Goal: Check status: Check status

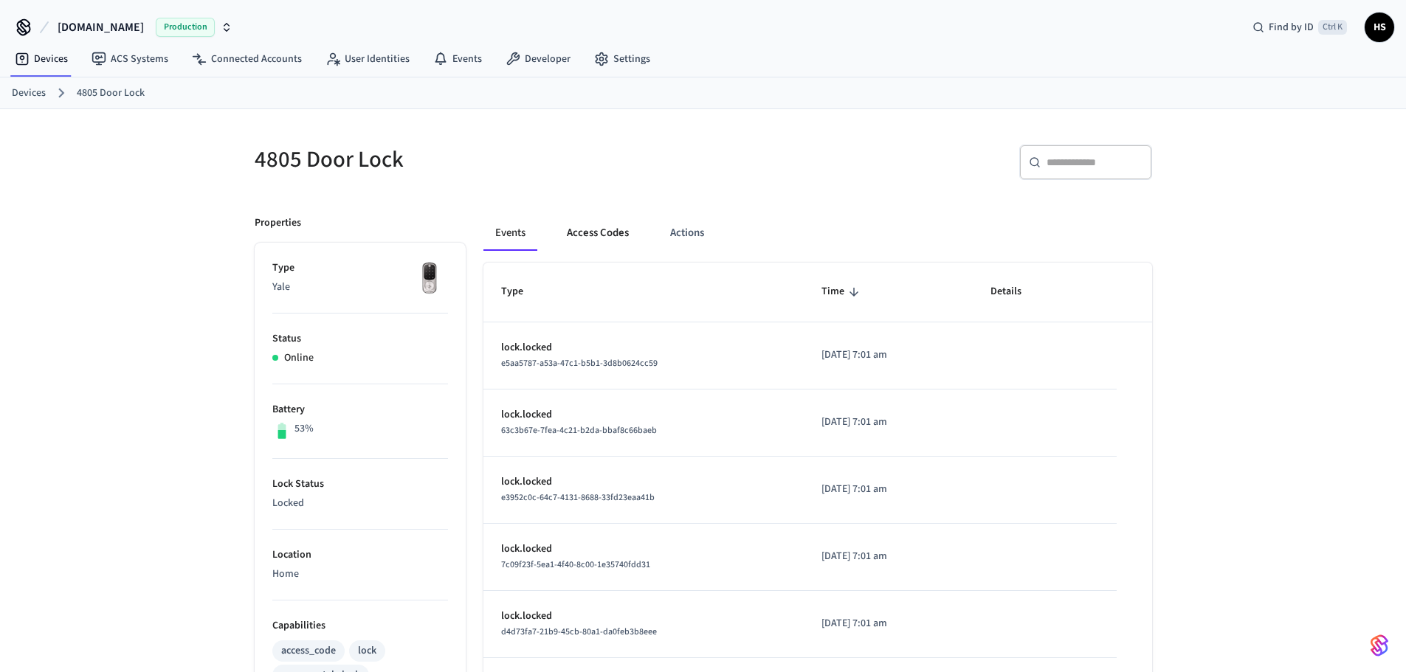
click at [603, 225] on button "Access Codes" at bounding box center [598, 232] width 86 height 35
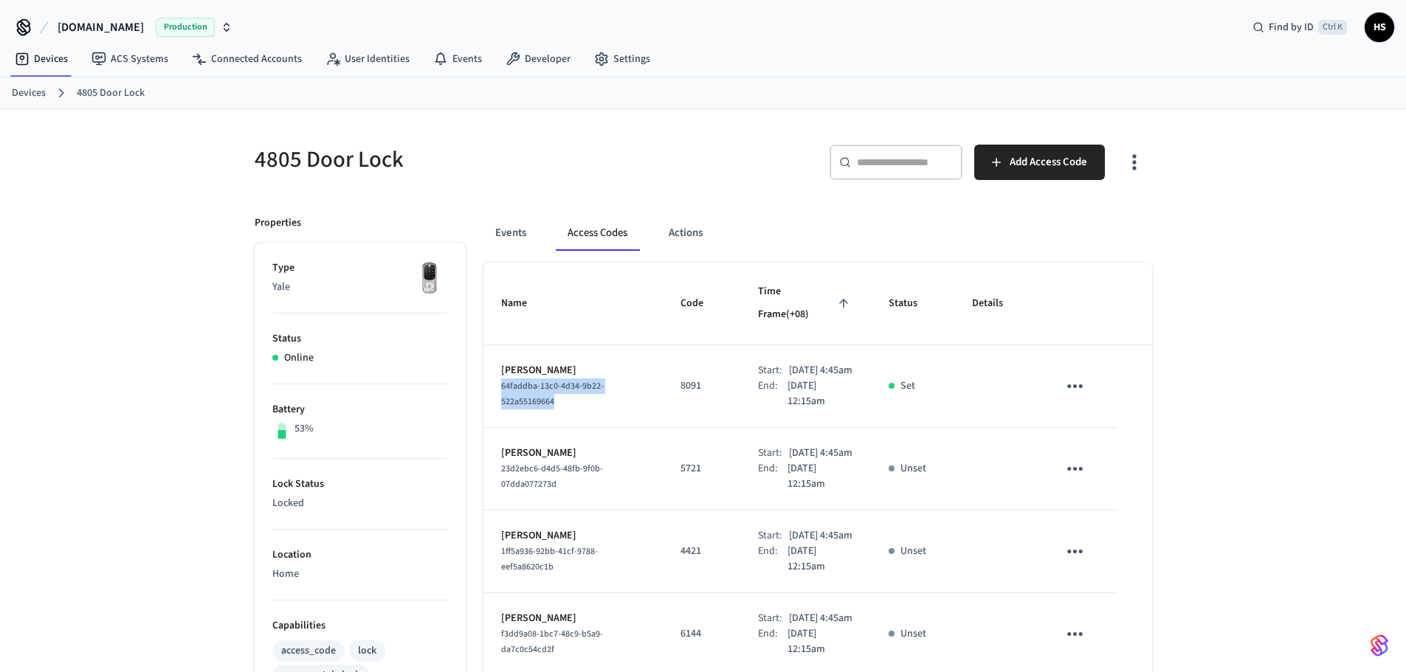
drag, startPoint x: 574, startPoint y: 393, endPoint x: 494, endPoint y: 379, distance: 81.8
click at [494, 379] on td "[PERSON_NAME] 64faddba-13c0-4d34-9b22-522a55169664" at bounding box center [573, 386] width 180 height 83
copy span "64faddba-13c0-4d34-9b22-522a55169664"
click at [508, 233] on button "Events" at bounding box center [510, 232] width 55 height 35
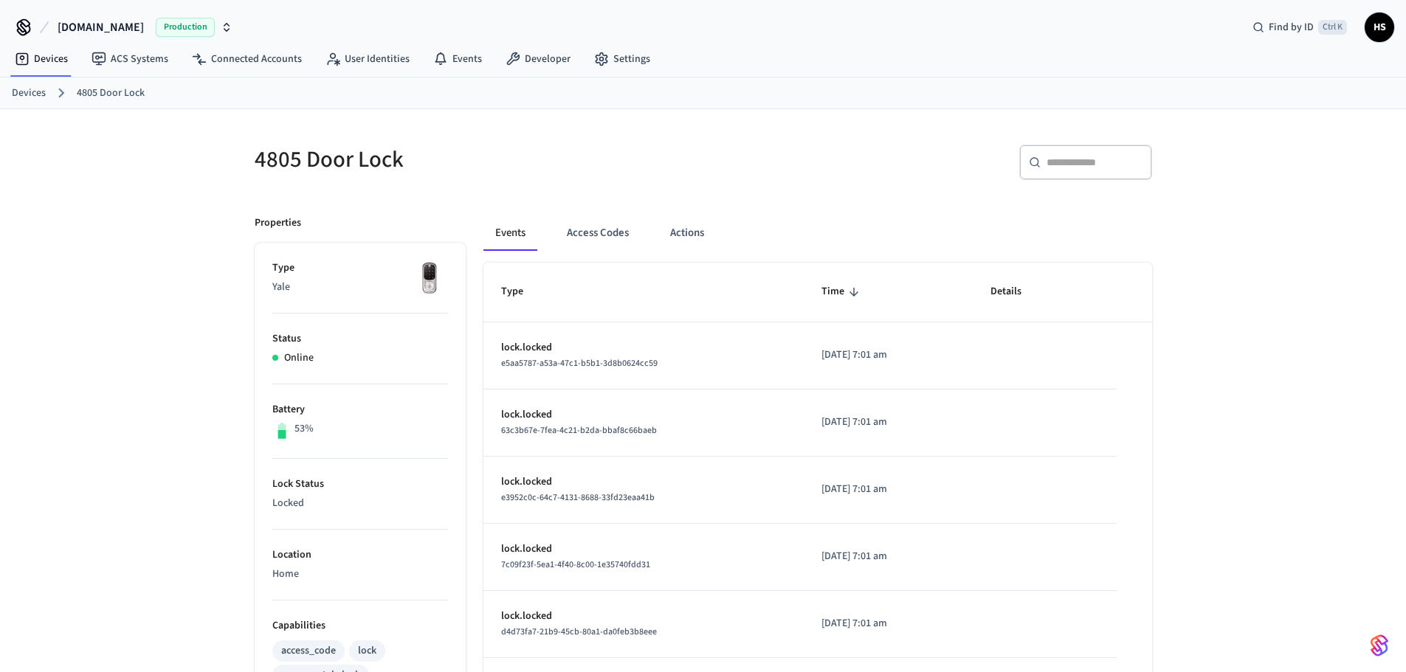
click at [1075, 162] on input "text" at bounding box center [1094, 162] width 96 height 15
paste input "**********"
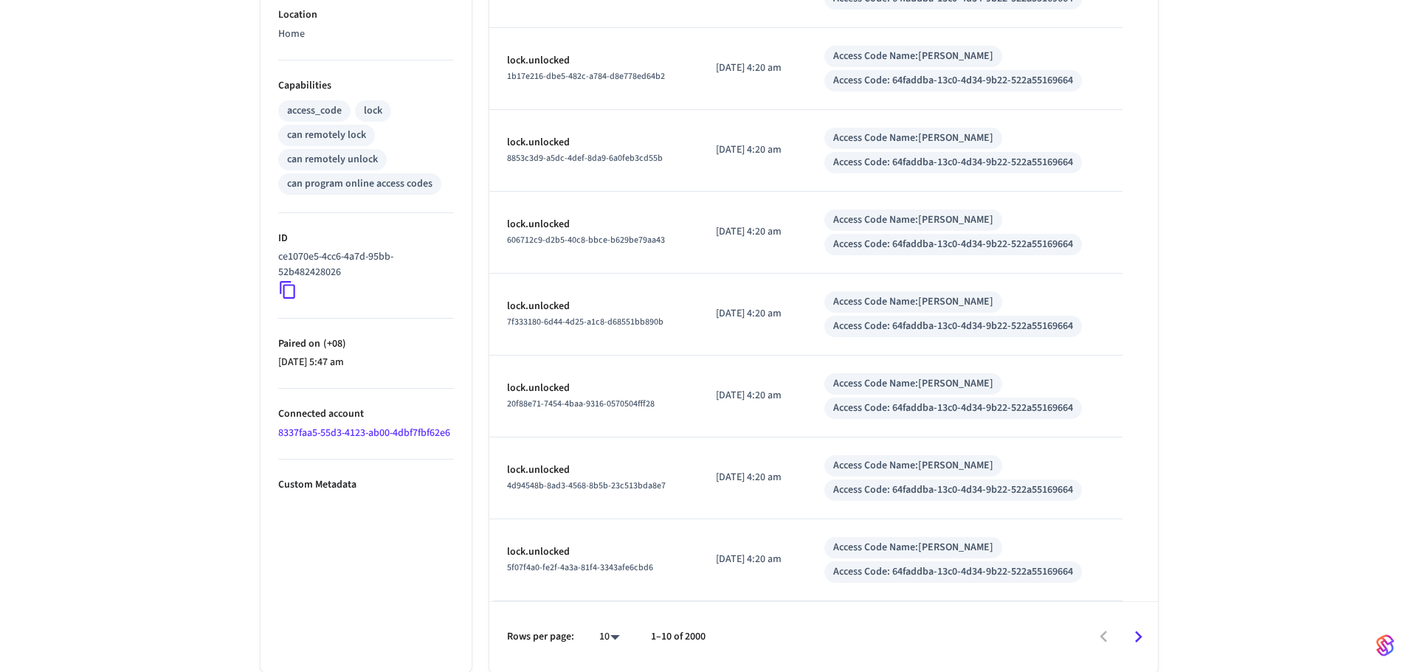
scroll to position [541, 0]
type input "**********"
click at [608, 636] on body "**********" at bounding box center [708, 65] width 1417 height 1213
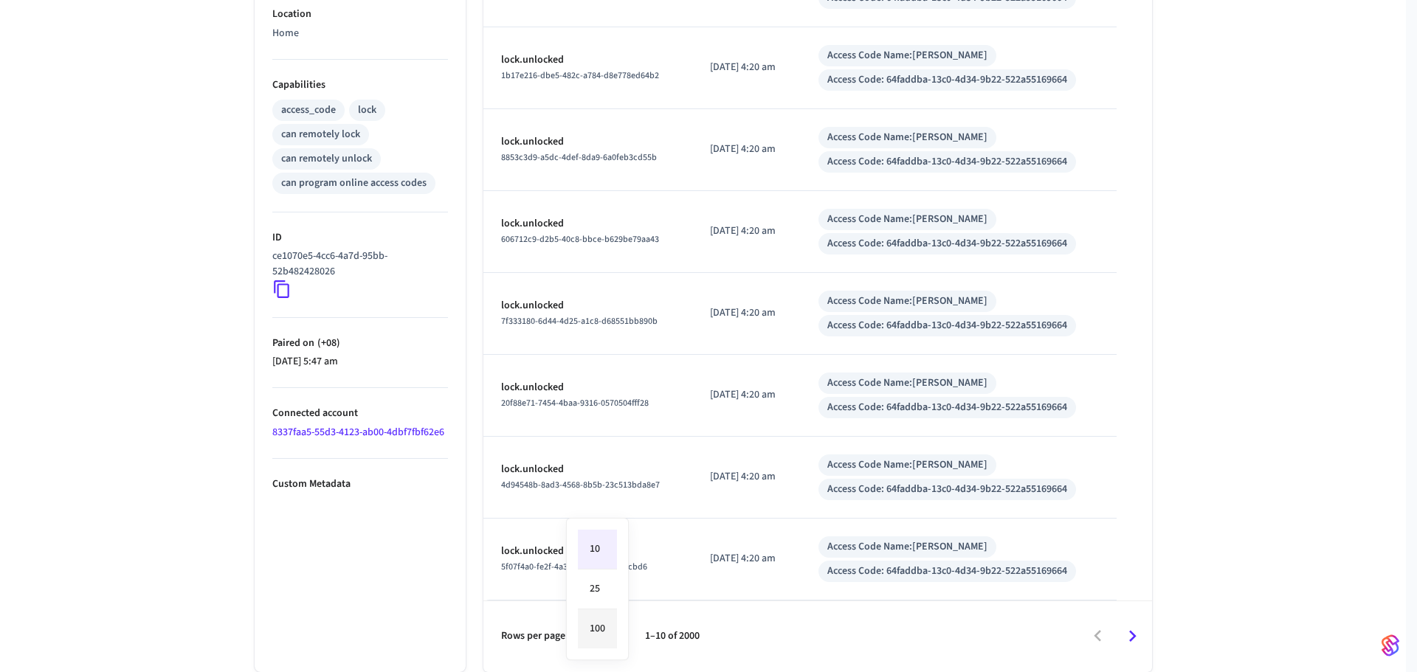
drag, startPoint x: 603, startPoint y: 630, endPoint x: 615, endPoint y: 631, distance: 12.6
click at [603, 631] on li "100" at bounding box center [597, 629] width 39 height 39
type input "***"
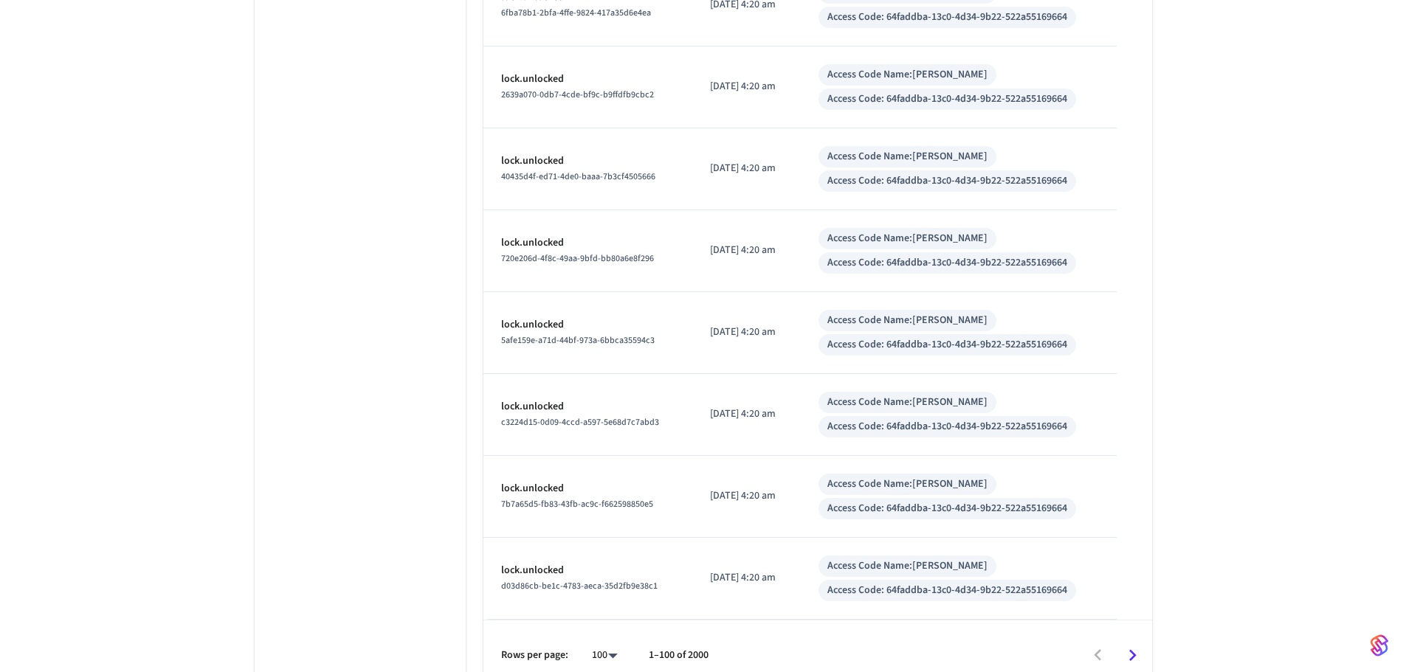
scroll to position [7913, 0]
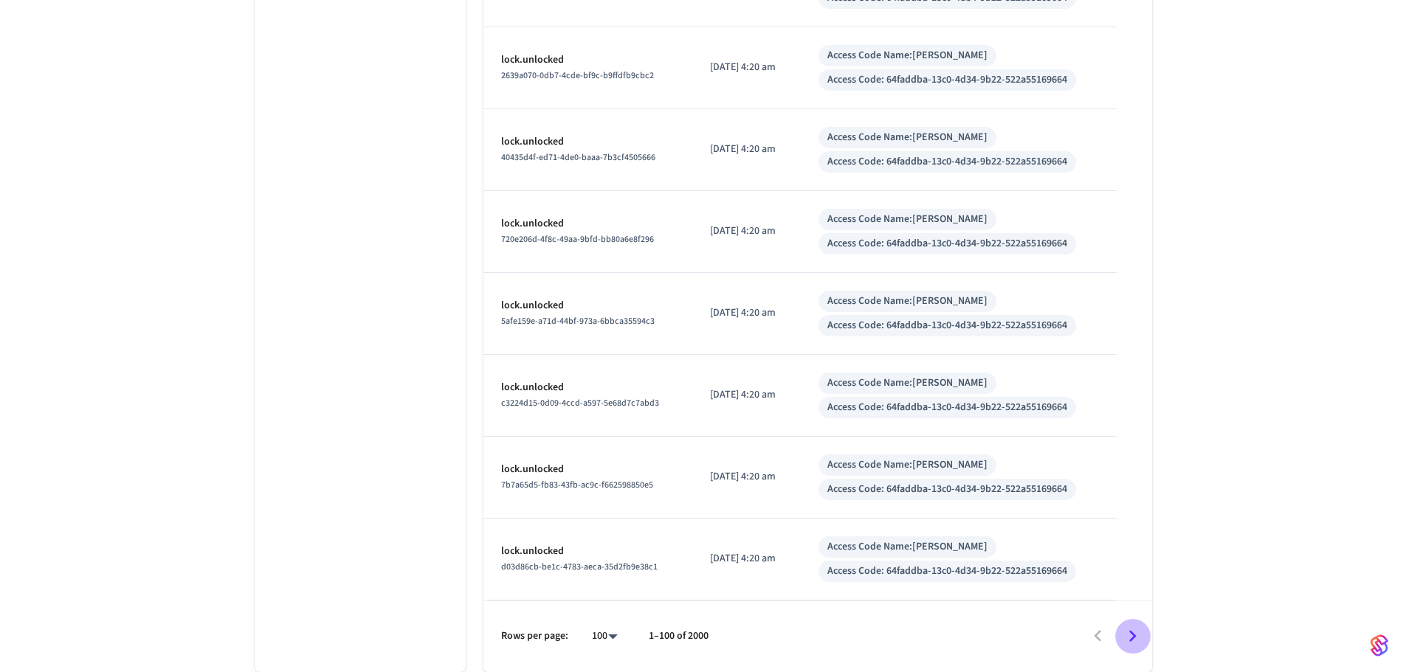
click at [1133, 644] on icon "Go to next page" at bounding box center [1132, 636] width 23 height 23
click at [1093, 644] on icon "Go to previous page" at bounding box center [1097, 636] width 23 height 23
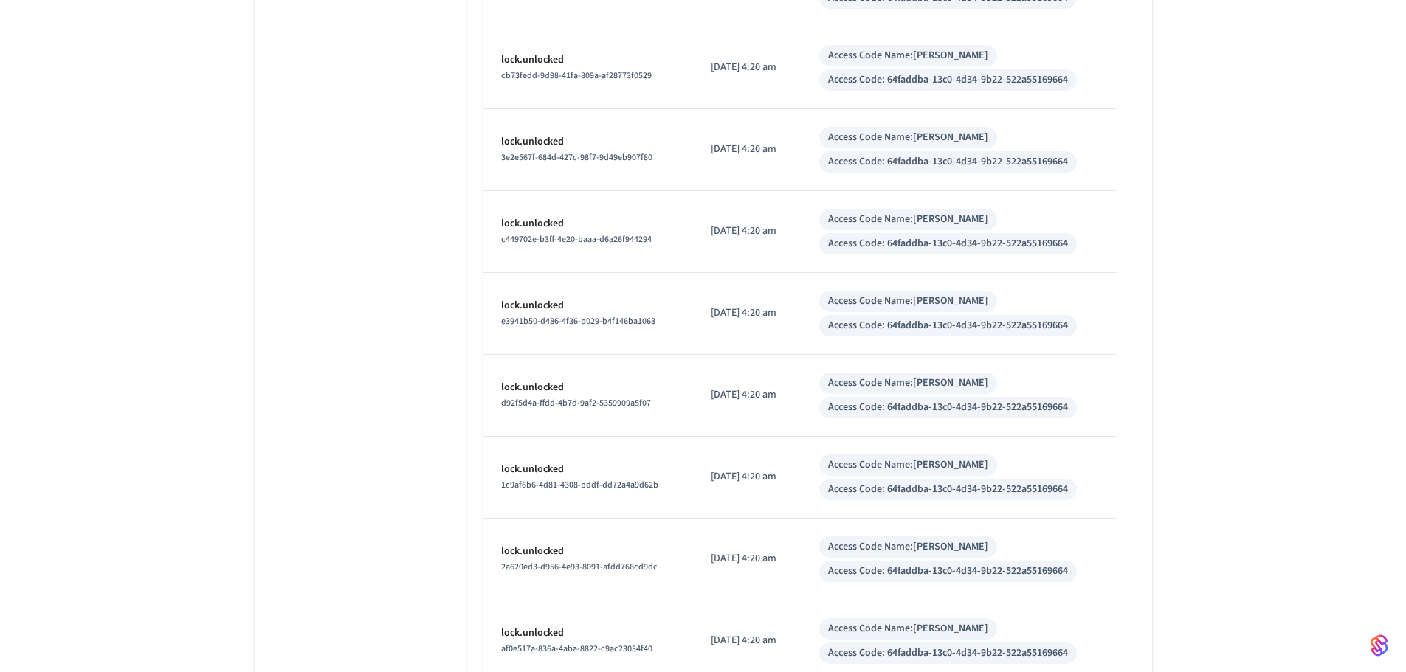
click at [1093, 644] on div "Access Code Name: [PERSON_NAME] Access Code: 64faddba-13c0-4d34-9b22-522a551696…" at bounding box center [958, 641] width 279 height 46
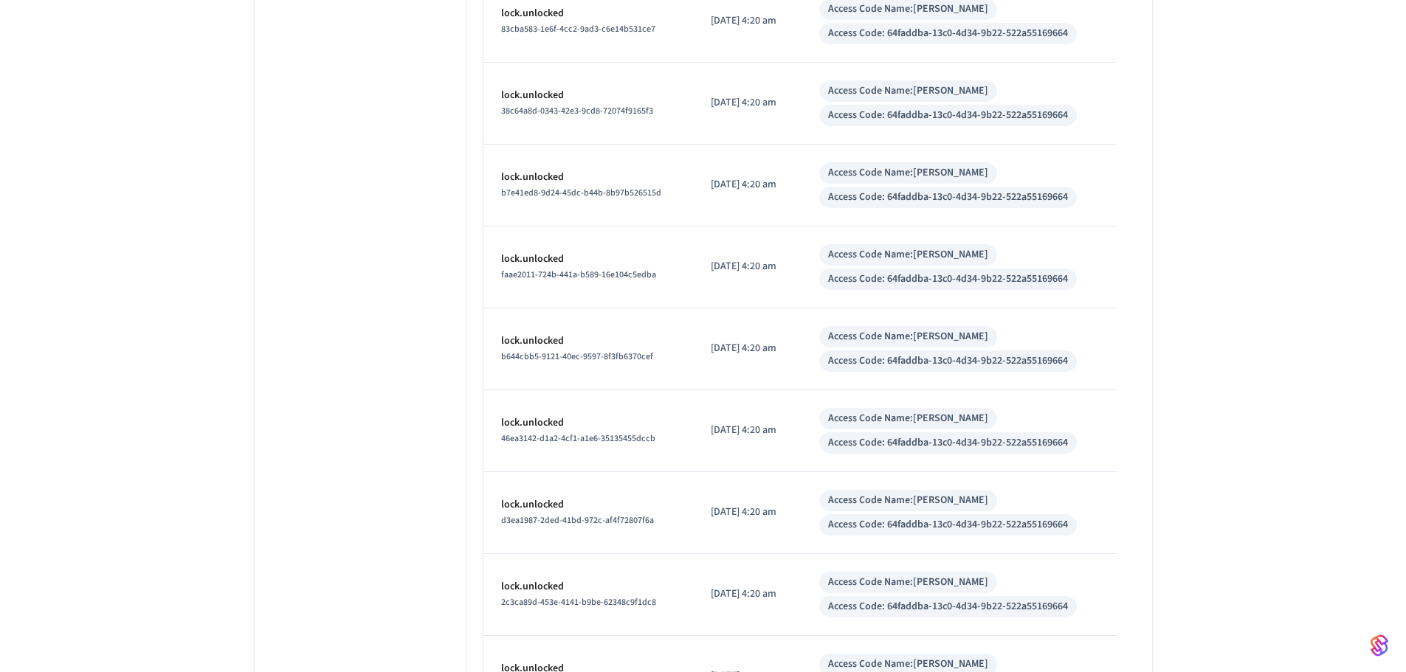
scroll to position [7913, 0]
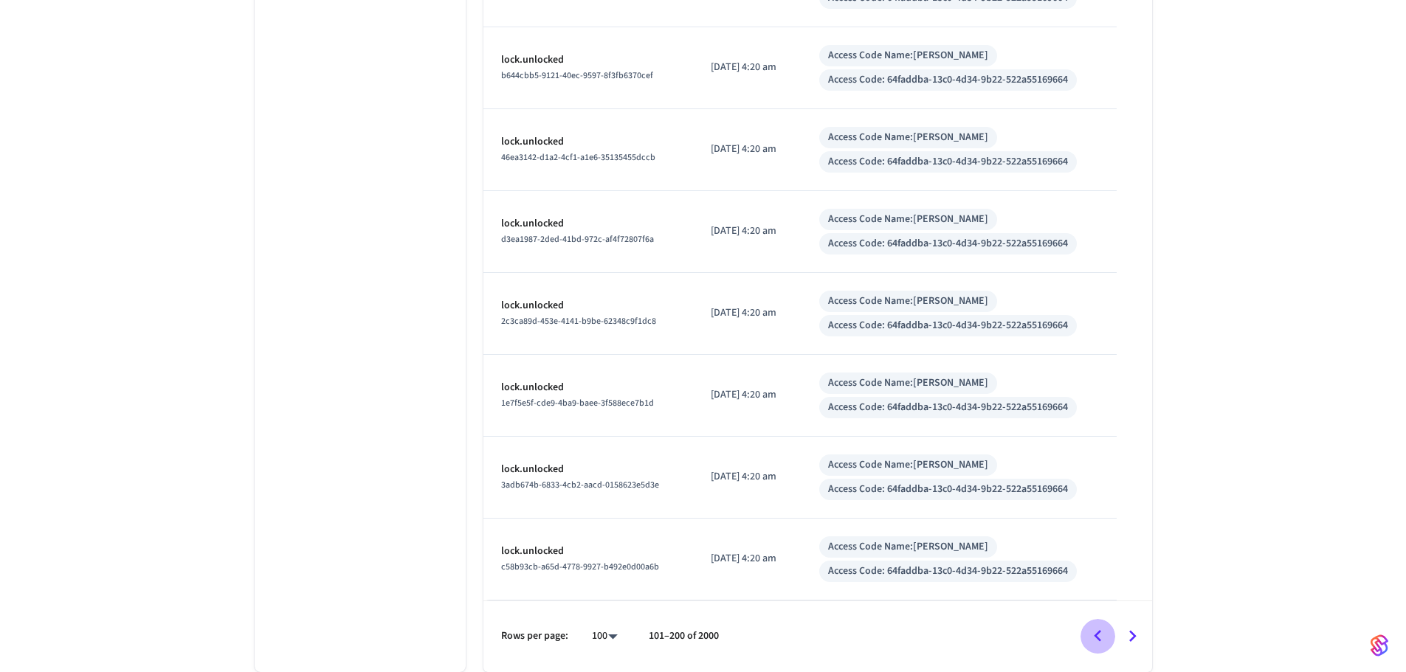
click at [1095, 638] on icon "Go to previous page" at bounding box center [1097, 636] width 23 height 23
click at [1131, 640] on icon "Go to next page" at bounding box center [1132, 636] width 7 height 12
click at [1132, 641] on icon "Go to next page" at bounding box center [1132, 636] width 7 height 12
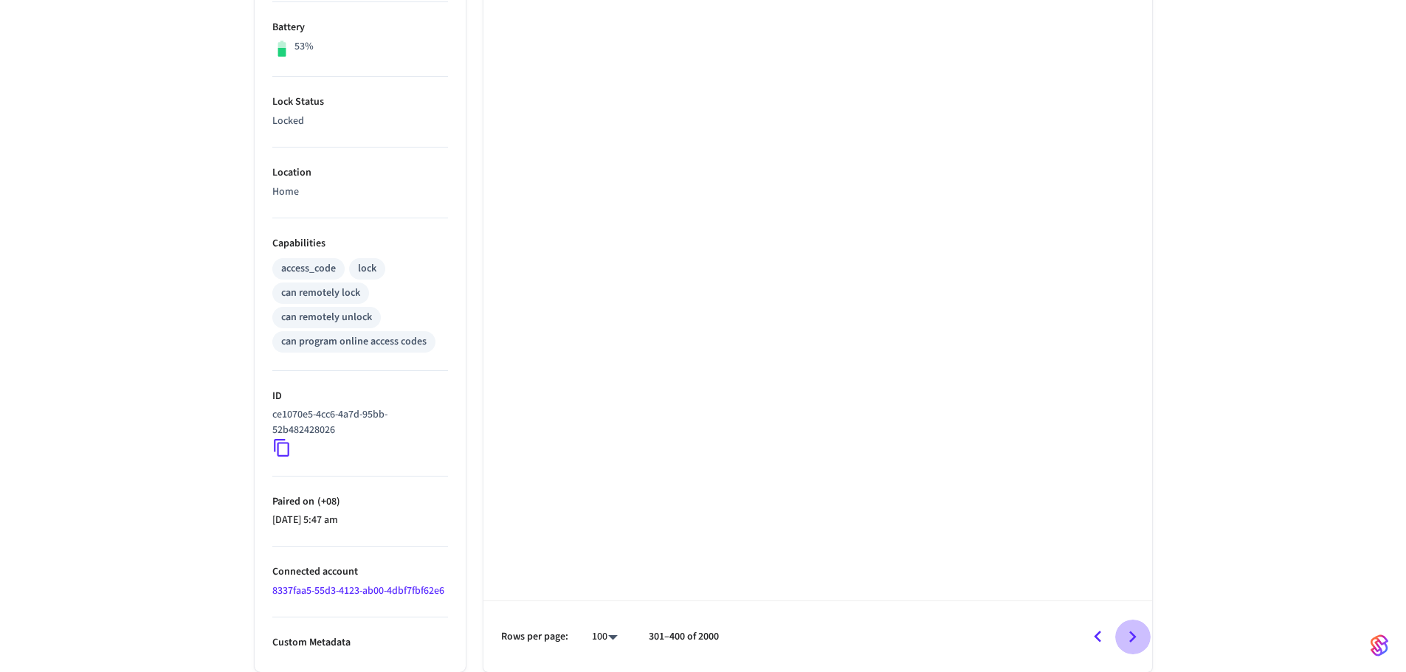
click at [1132, 641] on icon "Go to next page" at bounding box center [1132, 637] width 7 height 12
click at [1103, 626] on icon "Go to previous page" at bounding box center [1097, 637] width 23 height 23
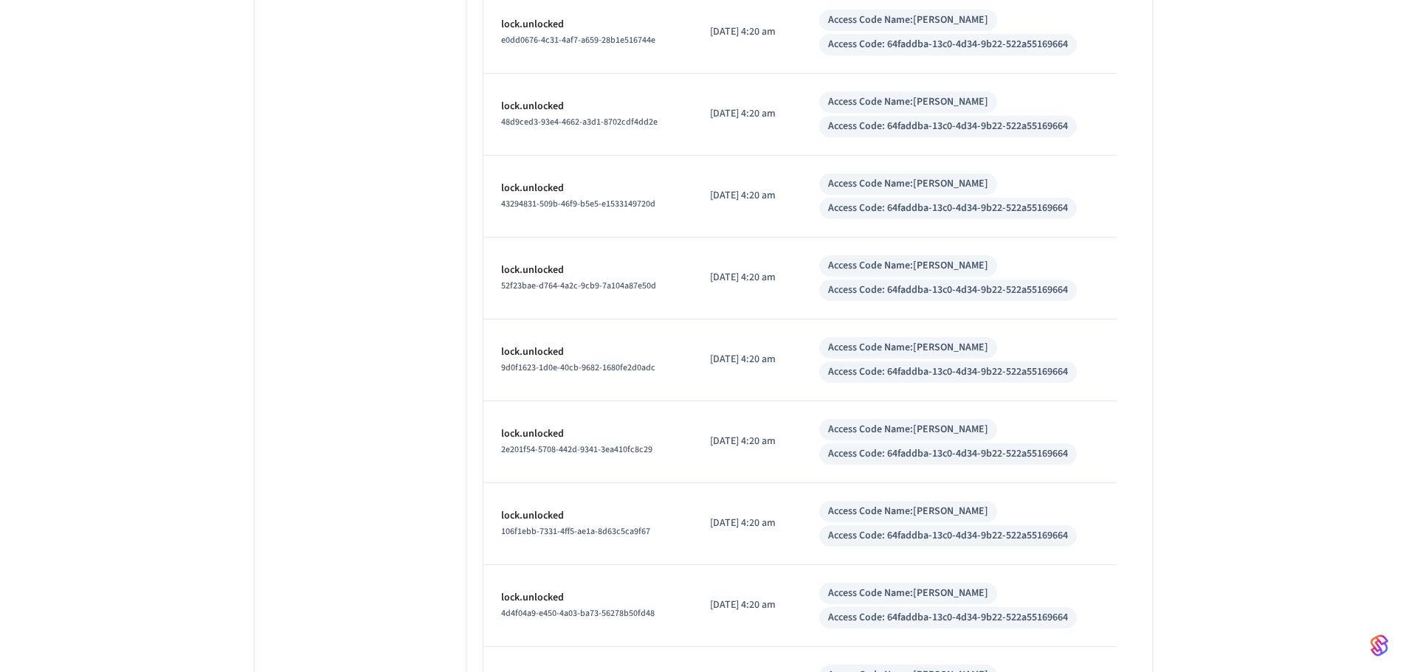
scroll to position [3326, 0]
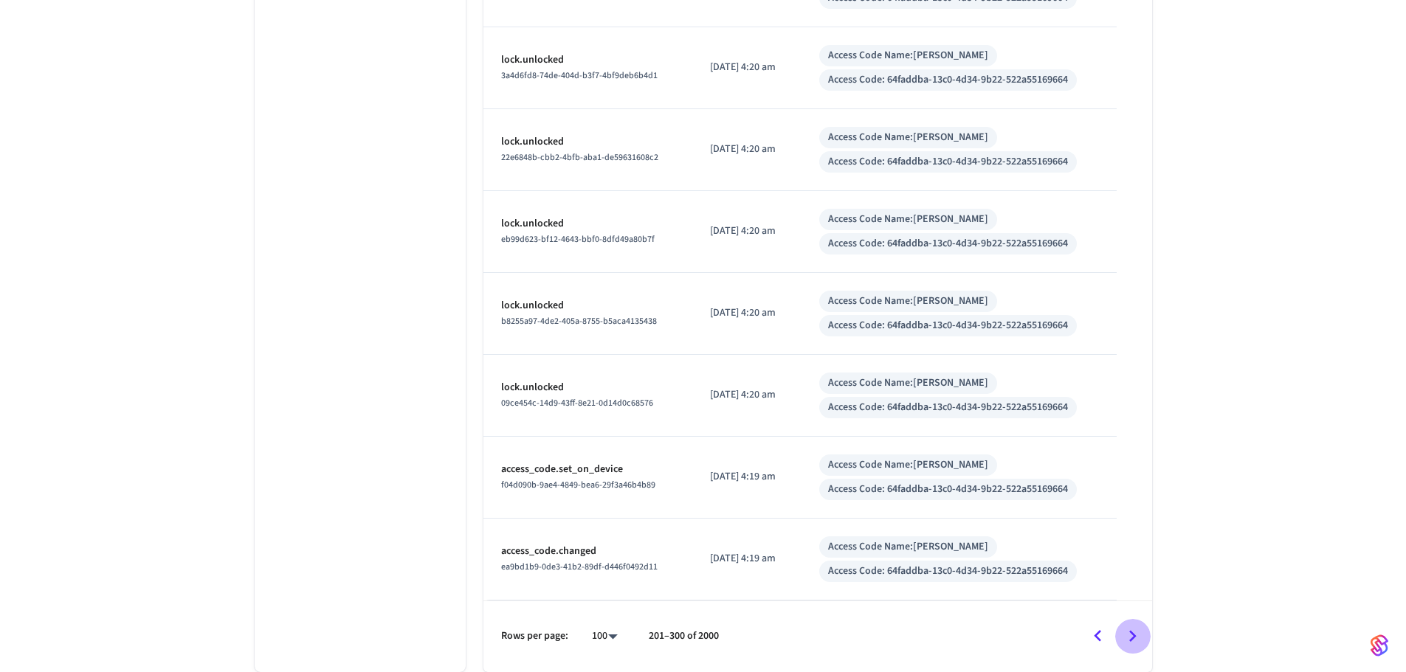
click at [1139, 641] on icon "Go to next page" at bounding box center [1132, 636] width 23 height 23
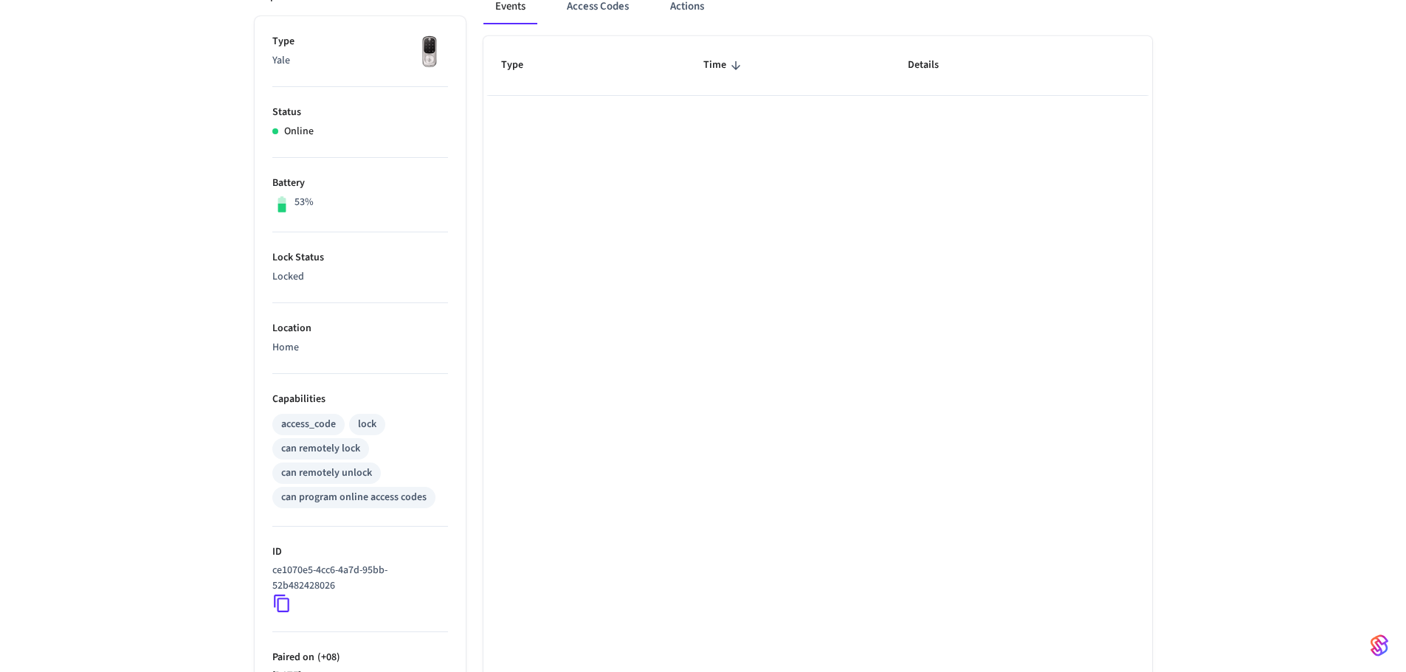
scroll to position [161, 0]
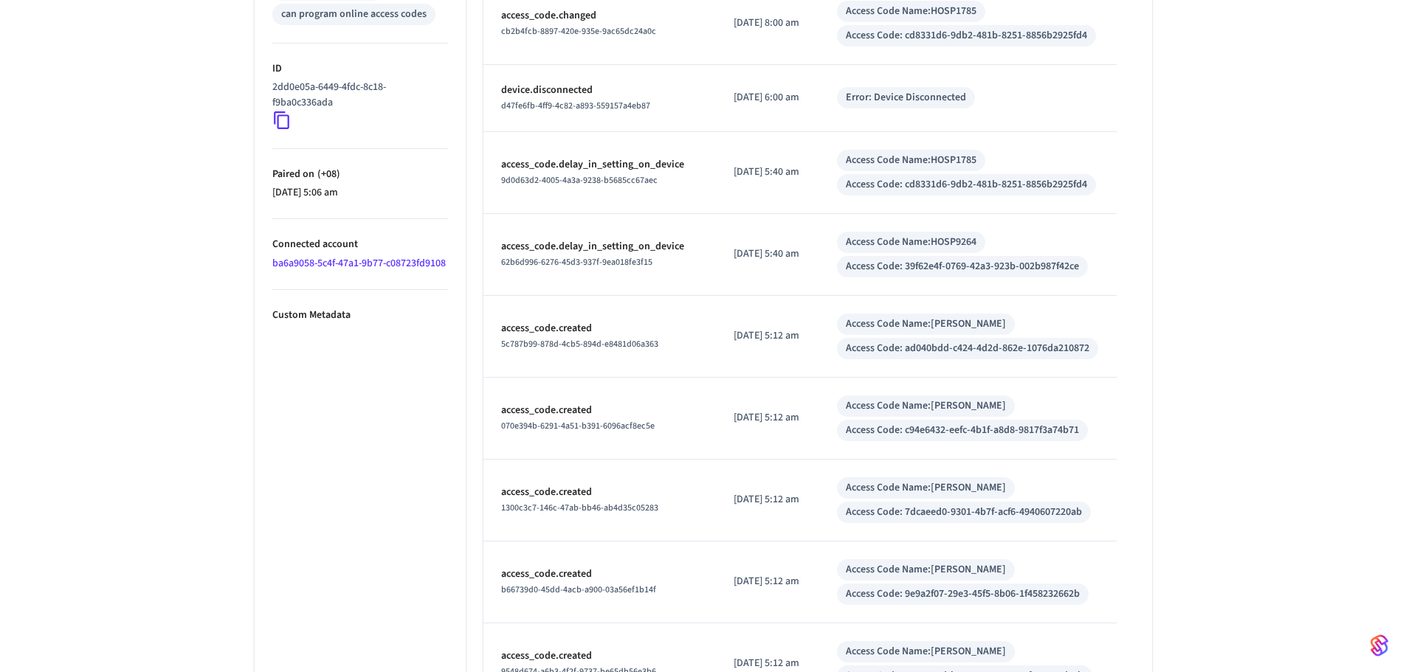
scroll to position [738, 0]
